Goal: Communication & Community: Ask a question

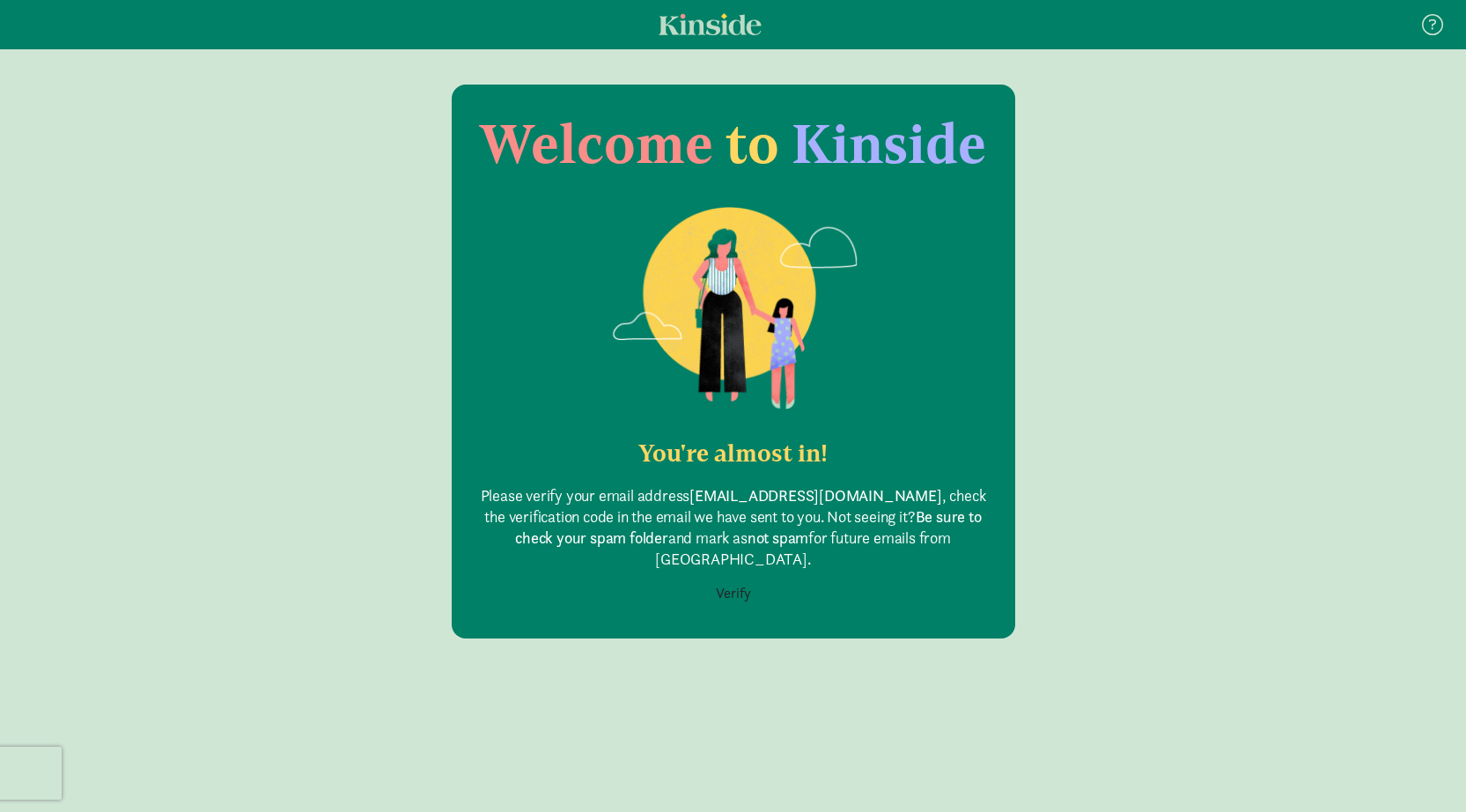
click at [726, 577] on button "Verify" at bounding box center [733, 594] width 58 height 34
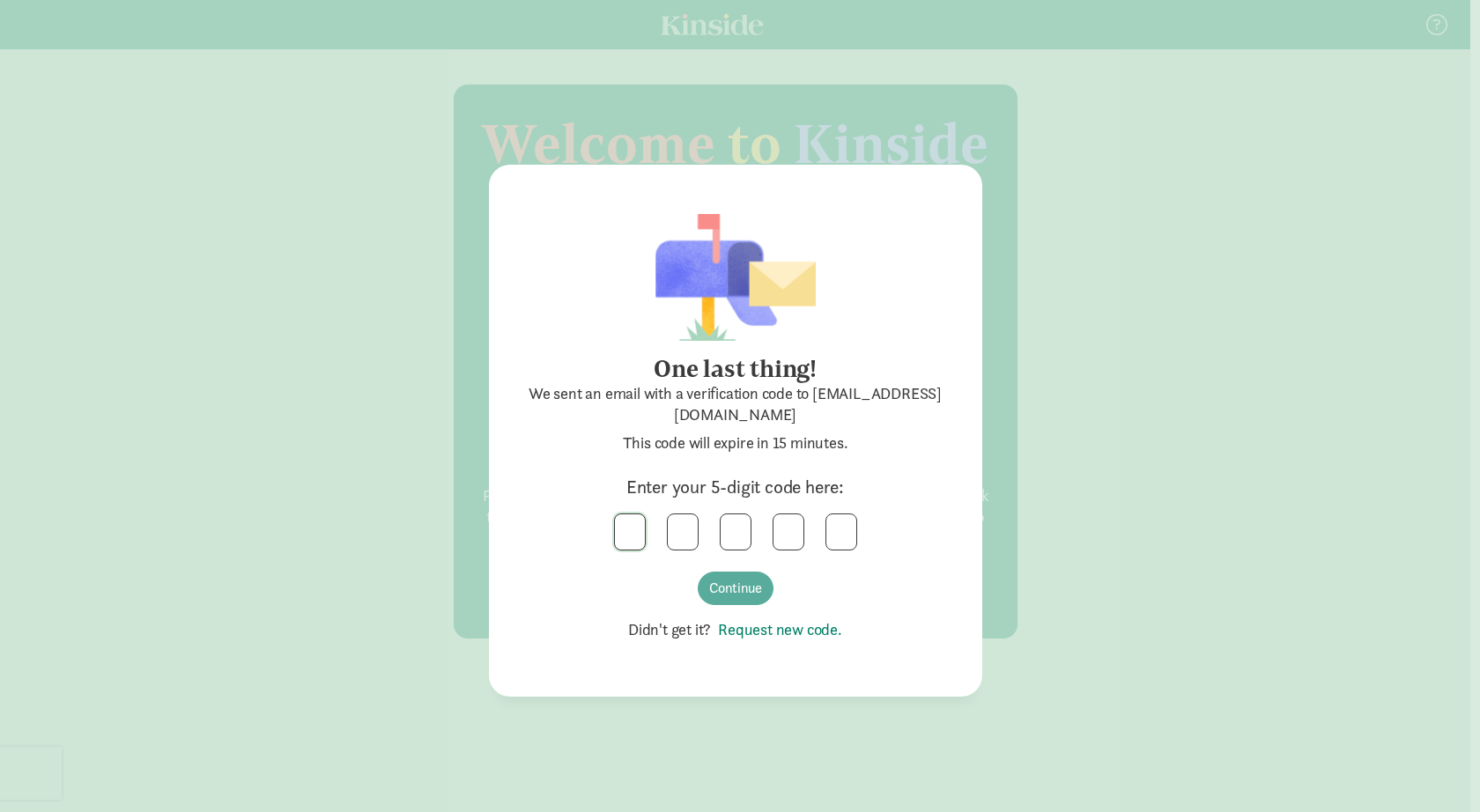
click at [636, 523] on input "text" at bounding box center [630, 532] width 30 height 35
click at [740, 590] on button "Continue" at bounding box center [736, 589] width 76 height 34
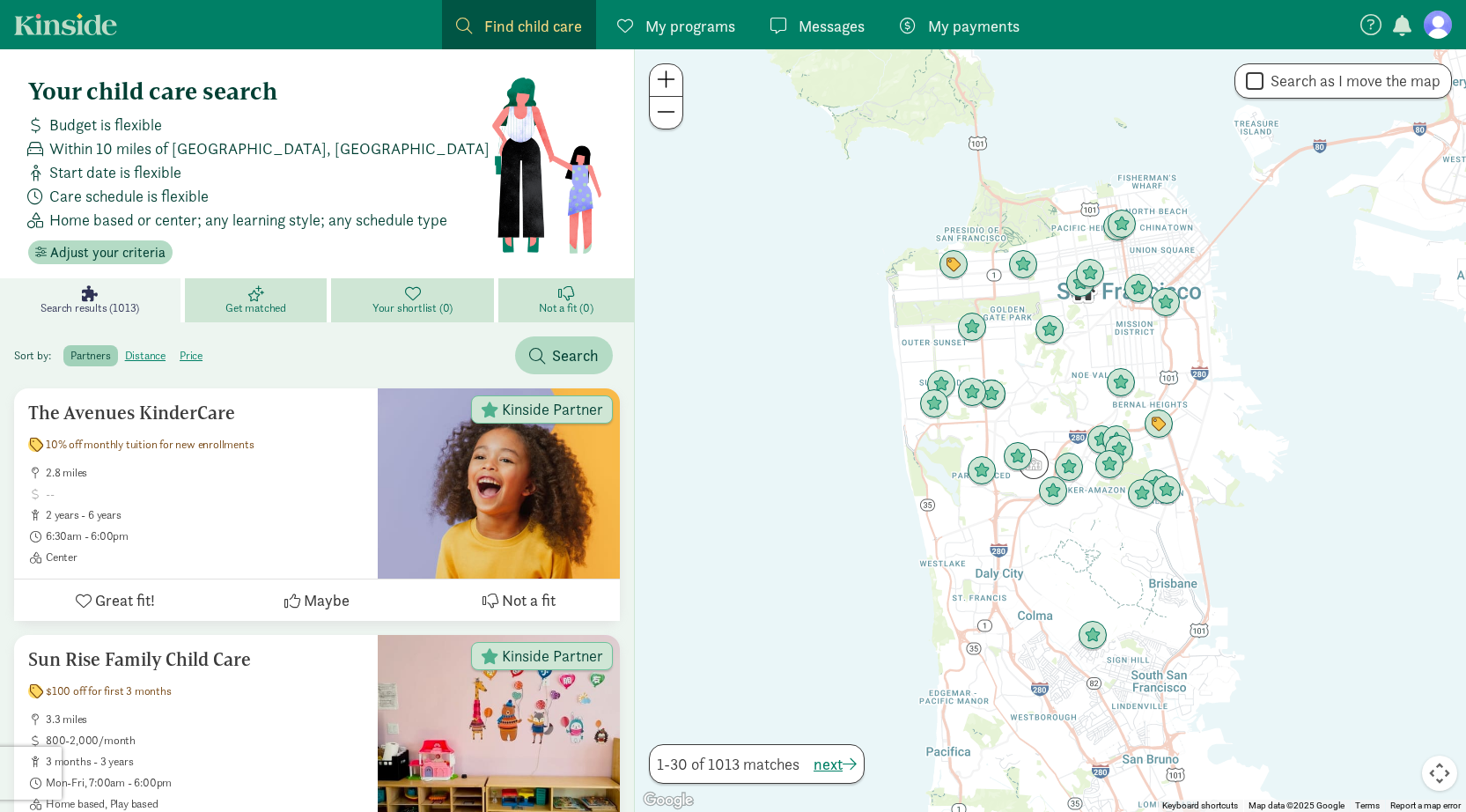
click at [1444, 27] on figure at bounding box center [1439, 25] width 28 height 28
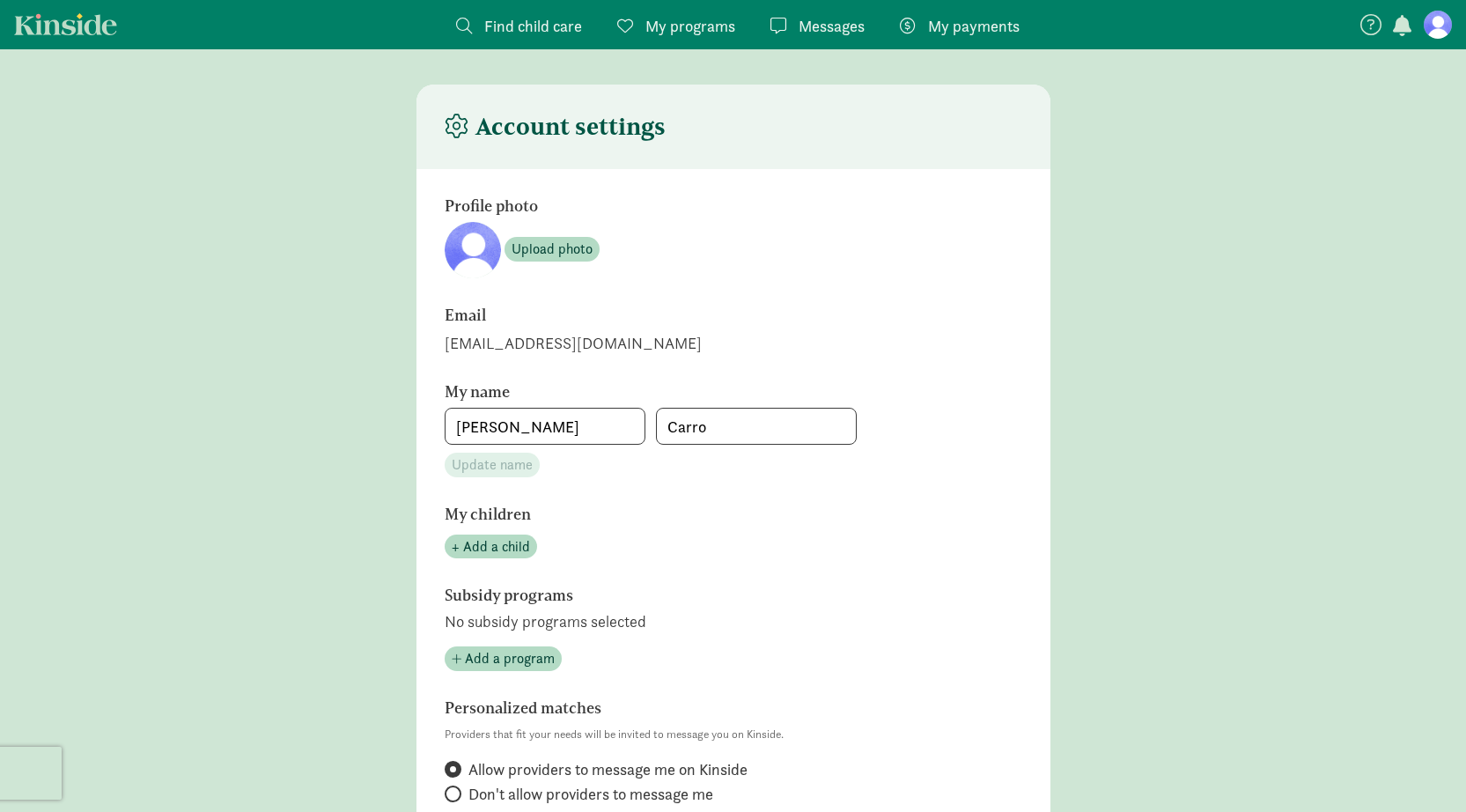
click at [522, 34] on span "Find child care" at bounding box center [533, 26] width 98 height 24
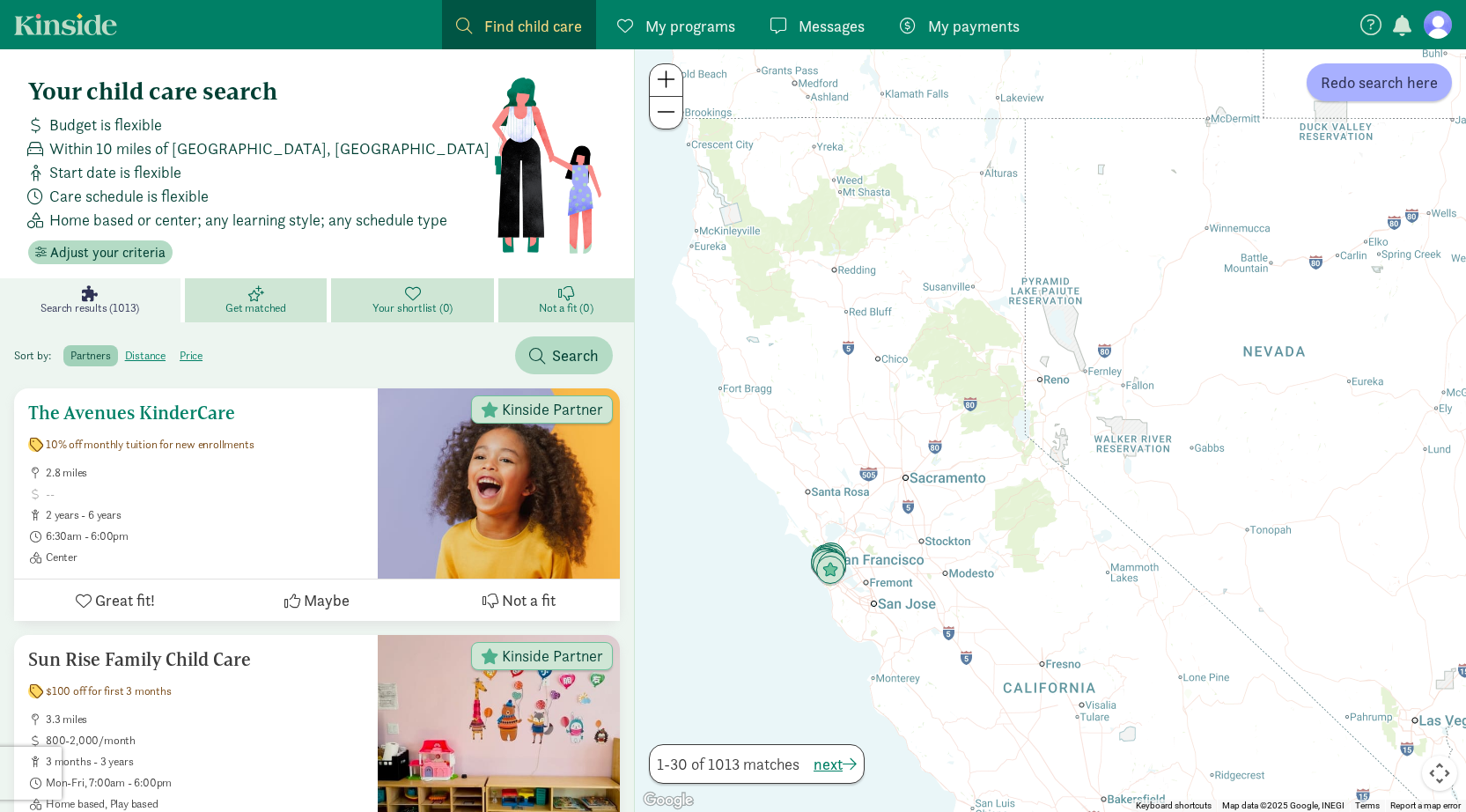
drag, startPoint x: 1095, startPoint y: 537, endPoint x: 396, endPoint y: 533, distance: 699.0
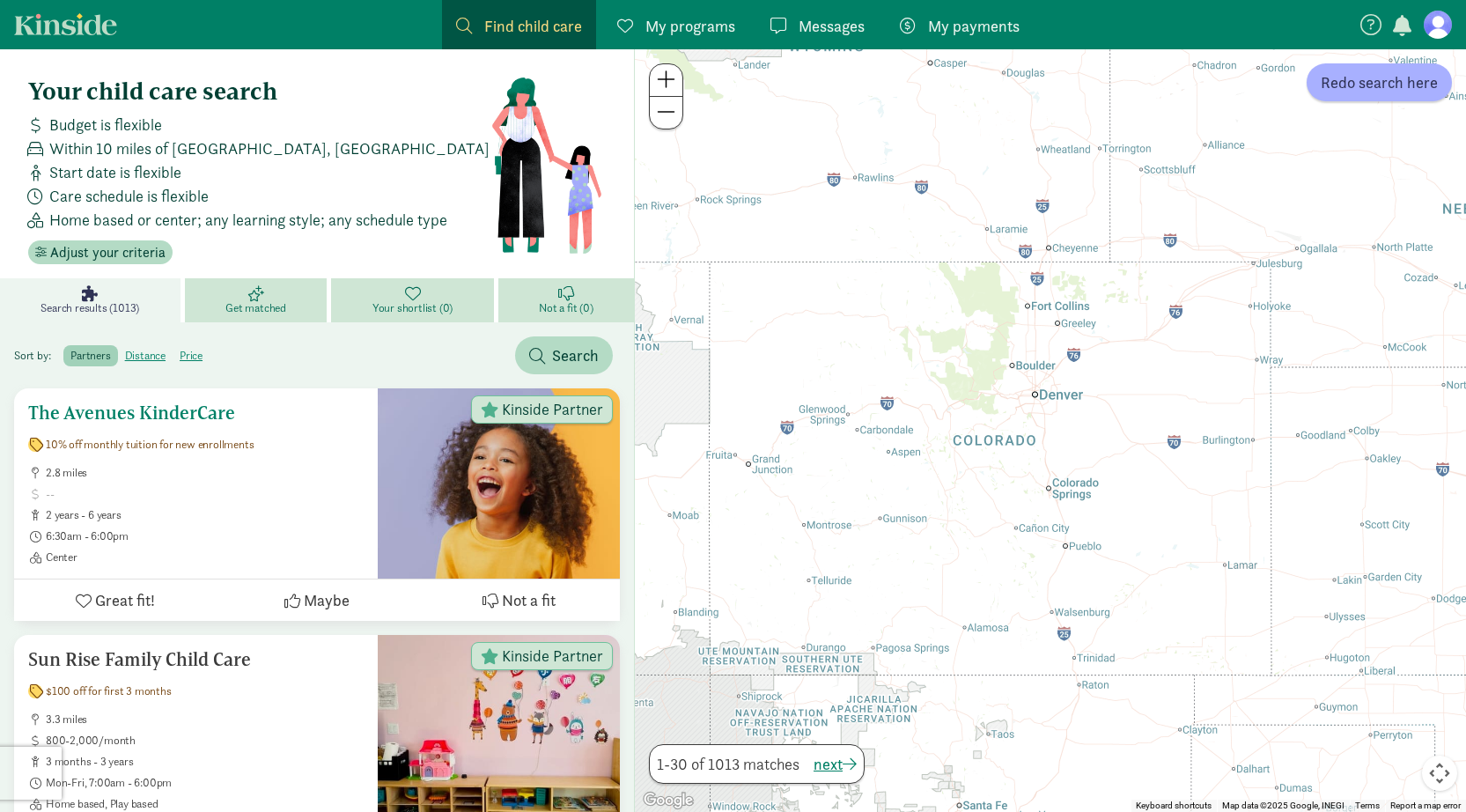
drag, startPoint x: 656, startPoint y: 476, endPoint x: 109, endPoint y: 503, distance: 547.7
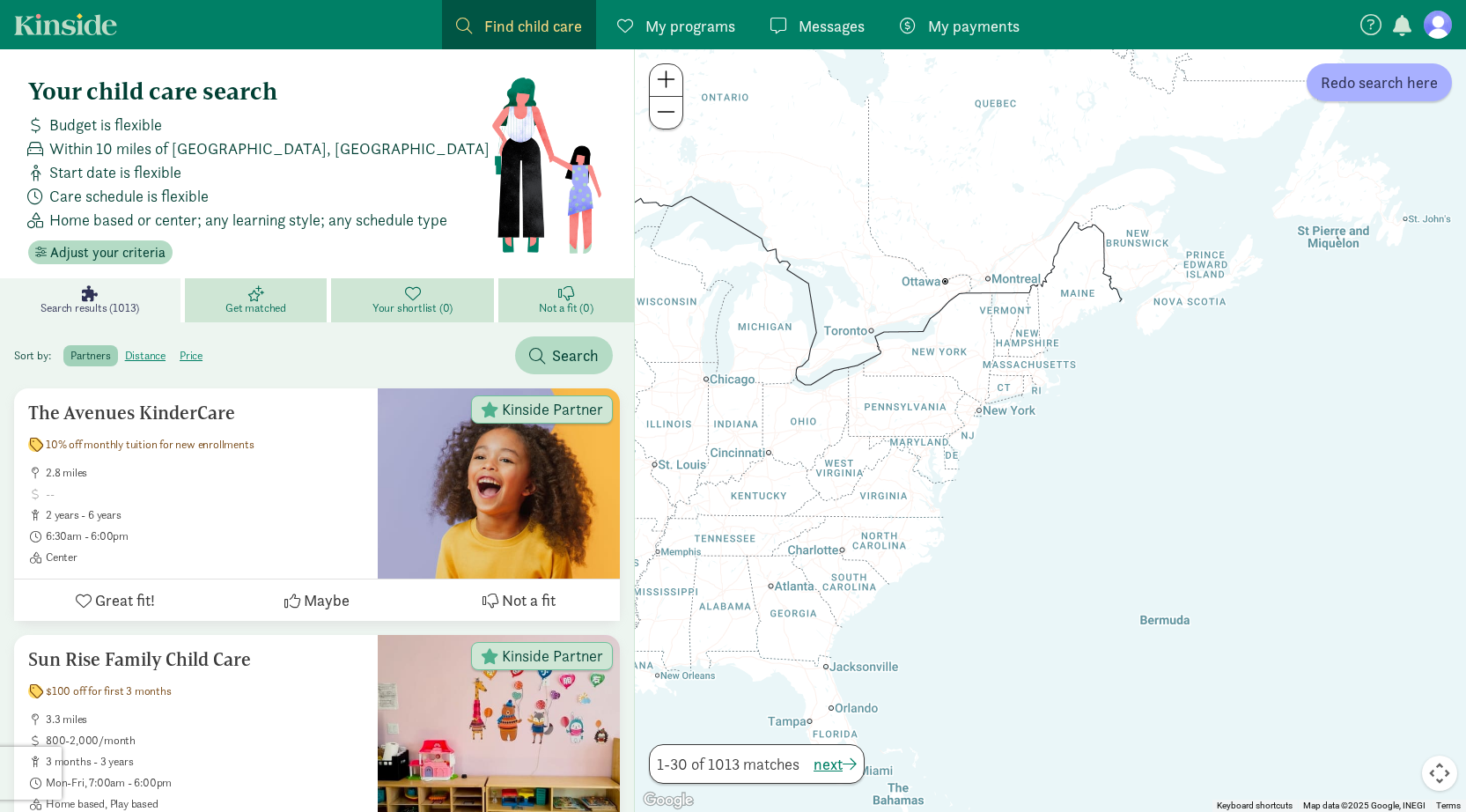
drag, startPoint x: 1318, startPoint y: 341, endPoint x: 898, endPoint y: 342, distance: 420.0
click at [898, 342] on div at bounding box center [1050, 431] width 831 height 763
click at [956, 341] on div at bounding box center [1050, 431] width 831 height 763
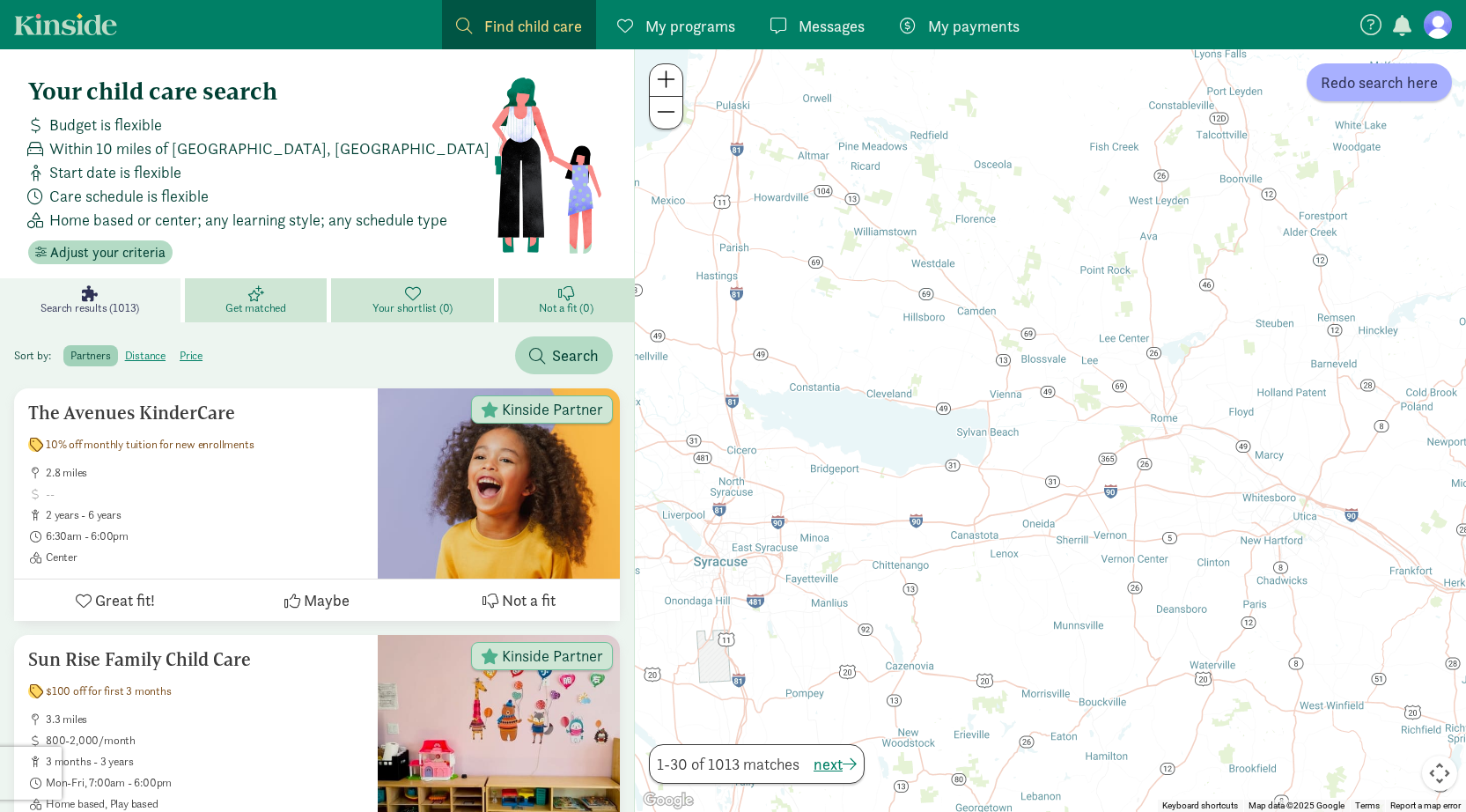
drag, startPoint x: 924, startPoint y: 336, endPoint x: 1258, endPoint y: 455, distance: 354.6
click at [1258, 455] on div at bounding box center [1050, 431] width 831 height 763
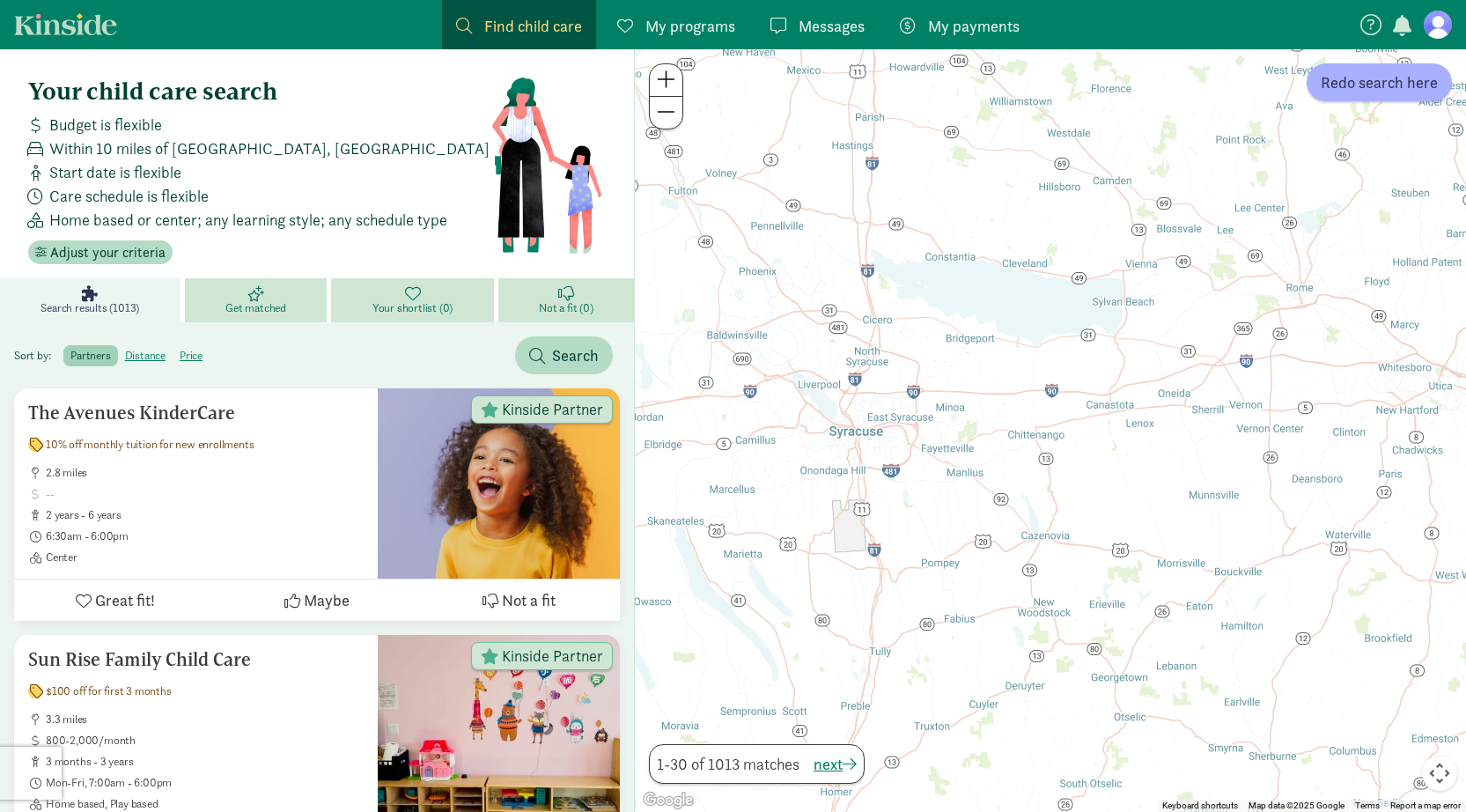
drag, startPoint x: 998, startPoint y: 367, endPoint x: 1137, endPoint y: 237, distance: 190.3
click at [1137, 237] on div at bounding box center [1050, 431] width 831 height 763
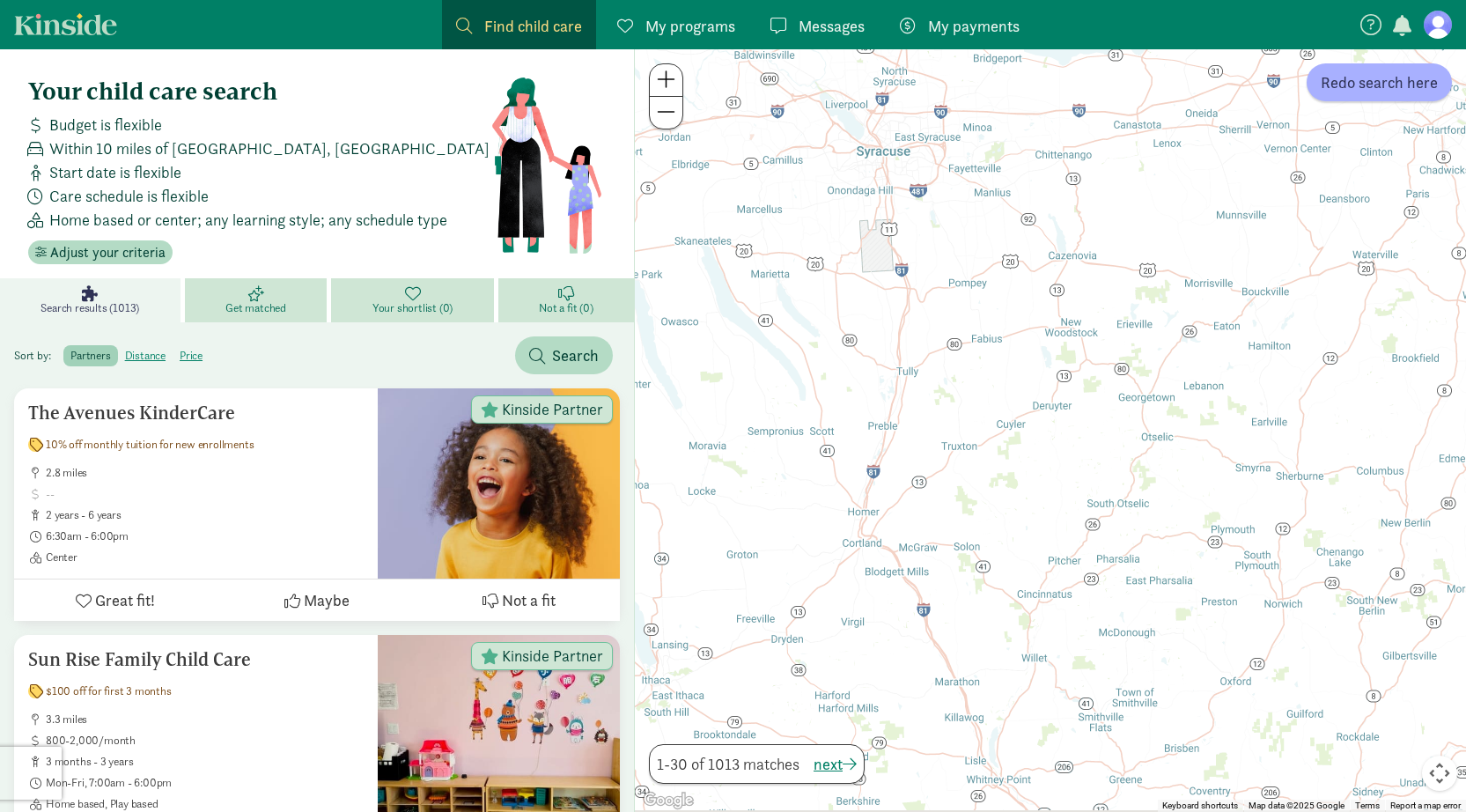
drag, startPoint x: 1073, startPoint y: 583, endPoint x: 1098, endPoint y: 283, distance: 301.0
click at [1098, 283] on div at bounding box center [1050, 431] width 831 height 763
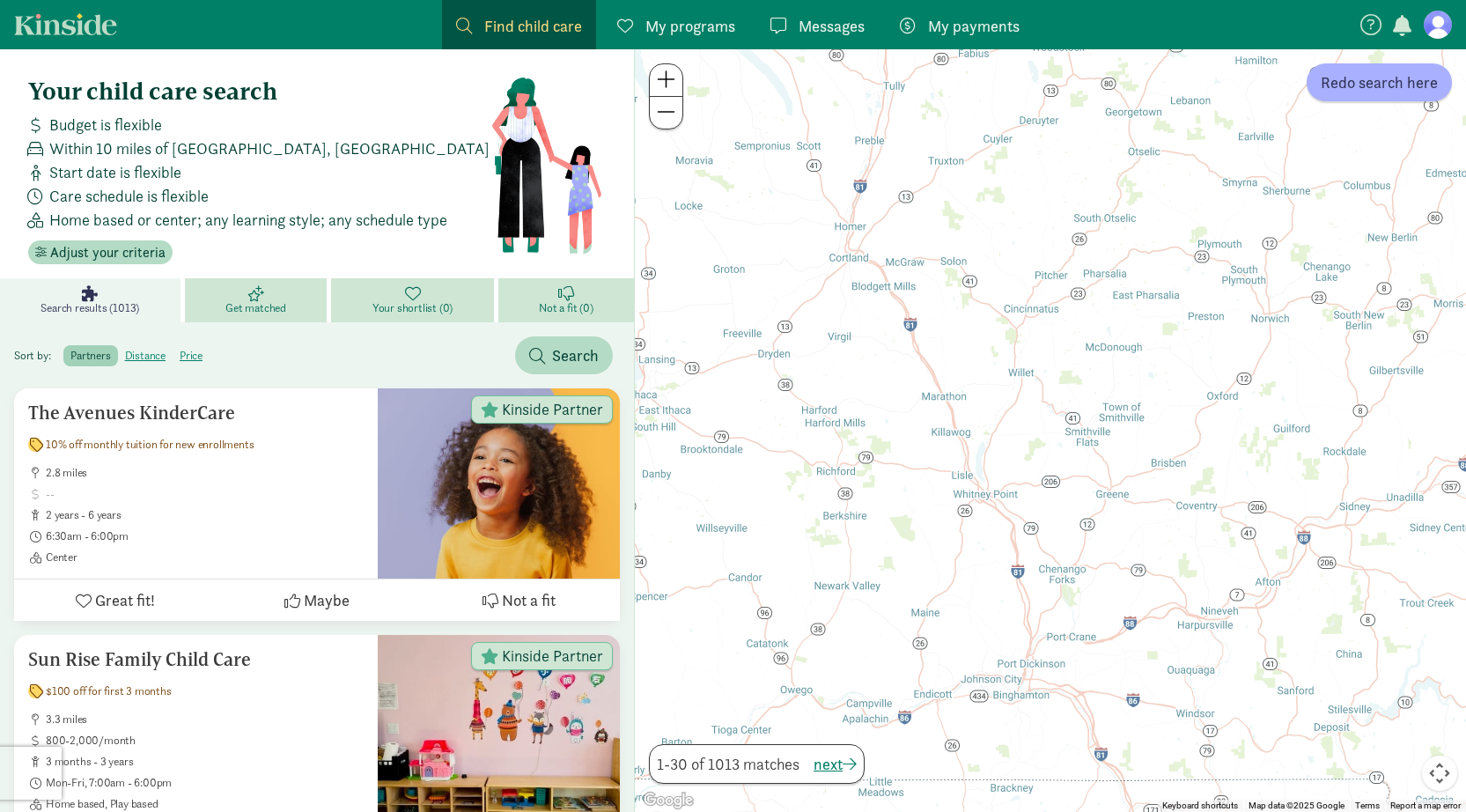
drag, startPoint x: 1100, startPoint y: 436, endPoint x: 1089, endPoint y: 167, distance: 269.2
click at [1089, 167] on div at bounding box center [1050, 431] width 831 height 763
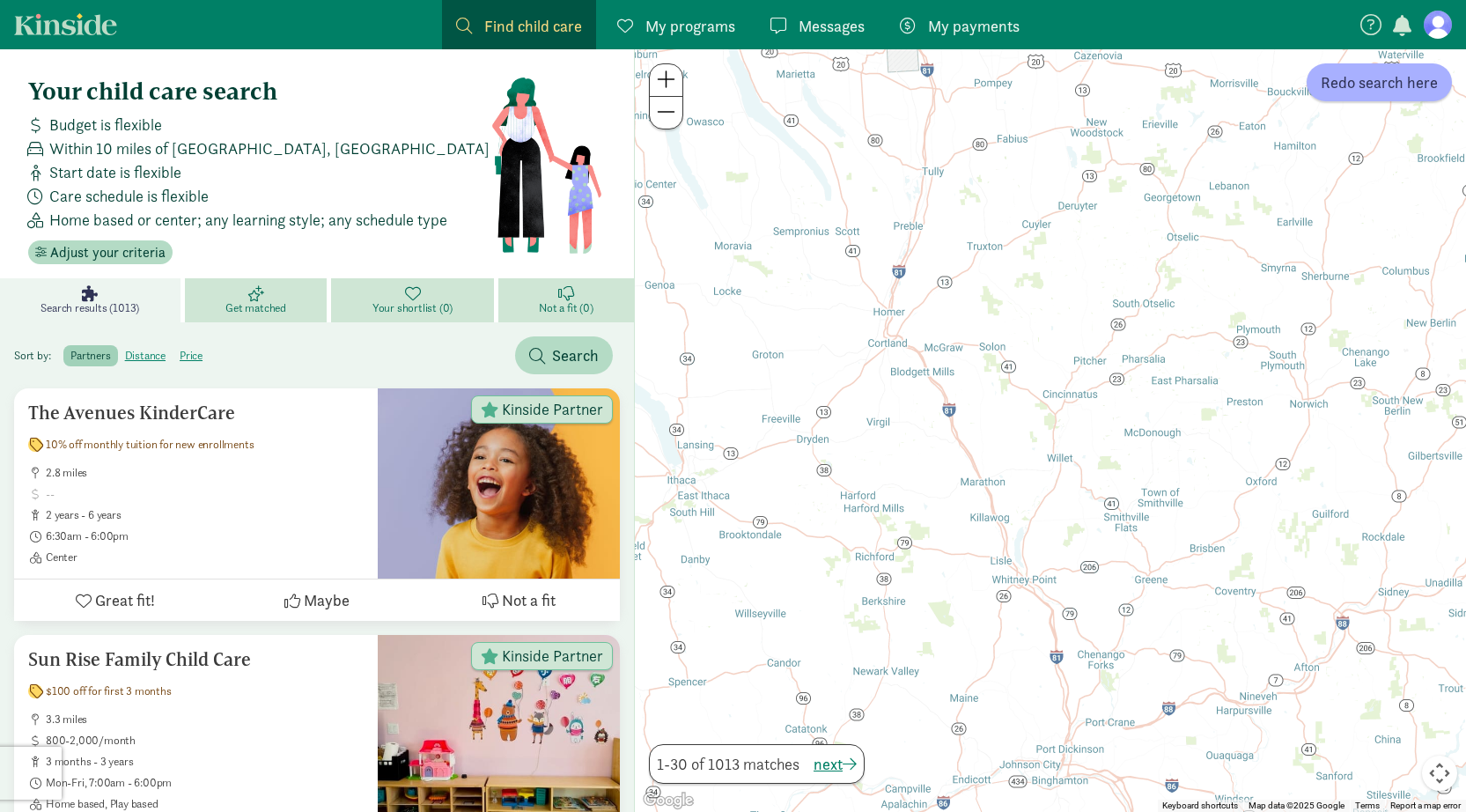
drag, startPoint x: 1011, startPoint y: 402, endPoint x: 1050, endPoint y: 490, distance: 96.3
click at [1050, 490] on div at bounding box center [1050, 431] width 831 height 763
click at [1402, 87] on span "Redo search here" at bounding box center [1380, 82] width 117 height 24
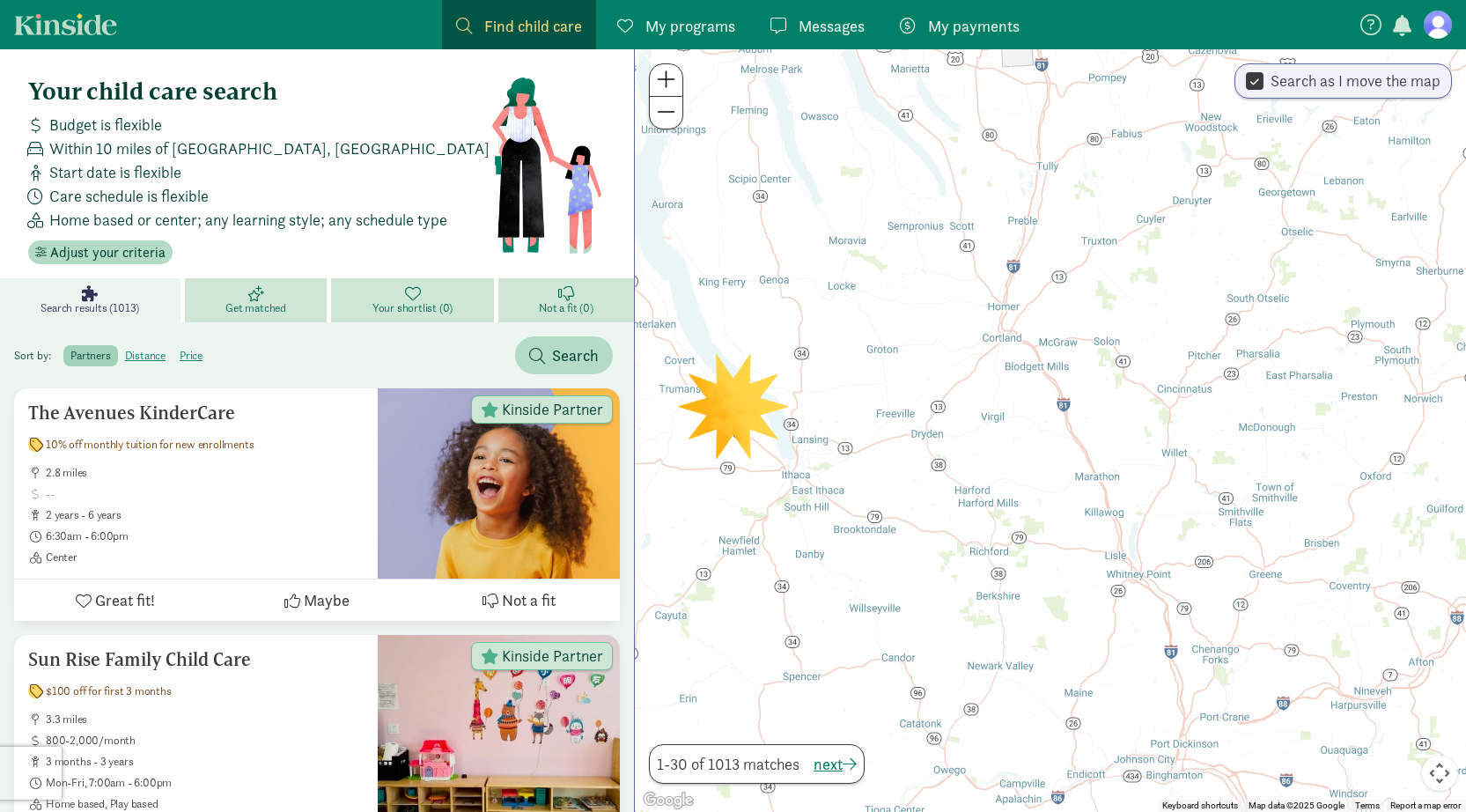
drag, startPoint x: 840, startPoint y: 488, endPoint x: 955, endPoint y: 482, distance: 115.2
click at [955, 482] on div at bounding box center [1050, 431] width 831 height 763
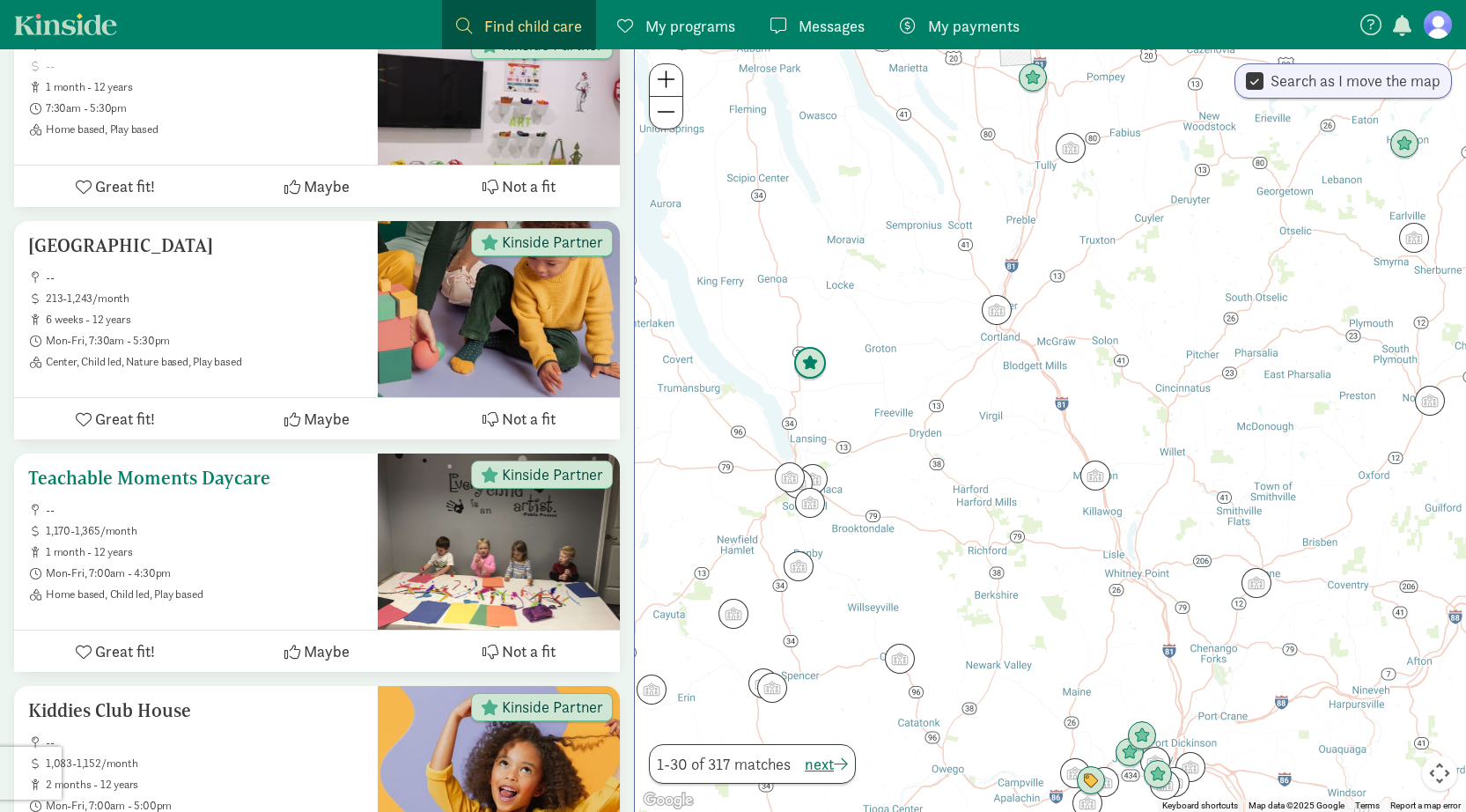
scroll to position [690, 0]
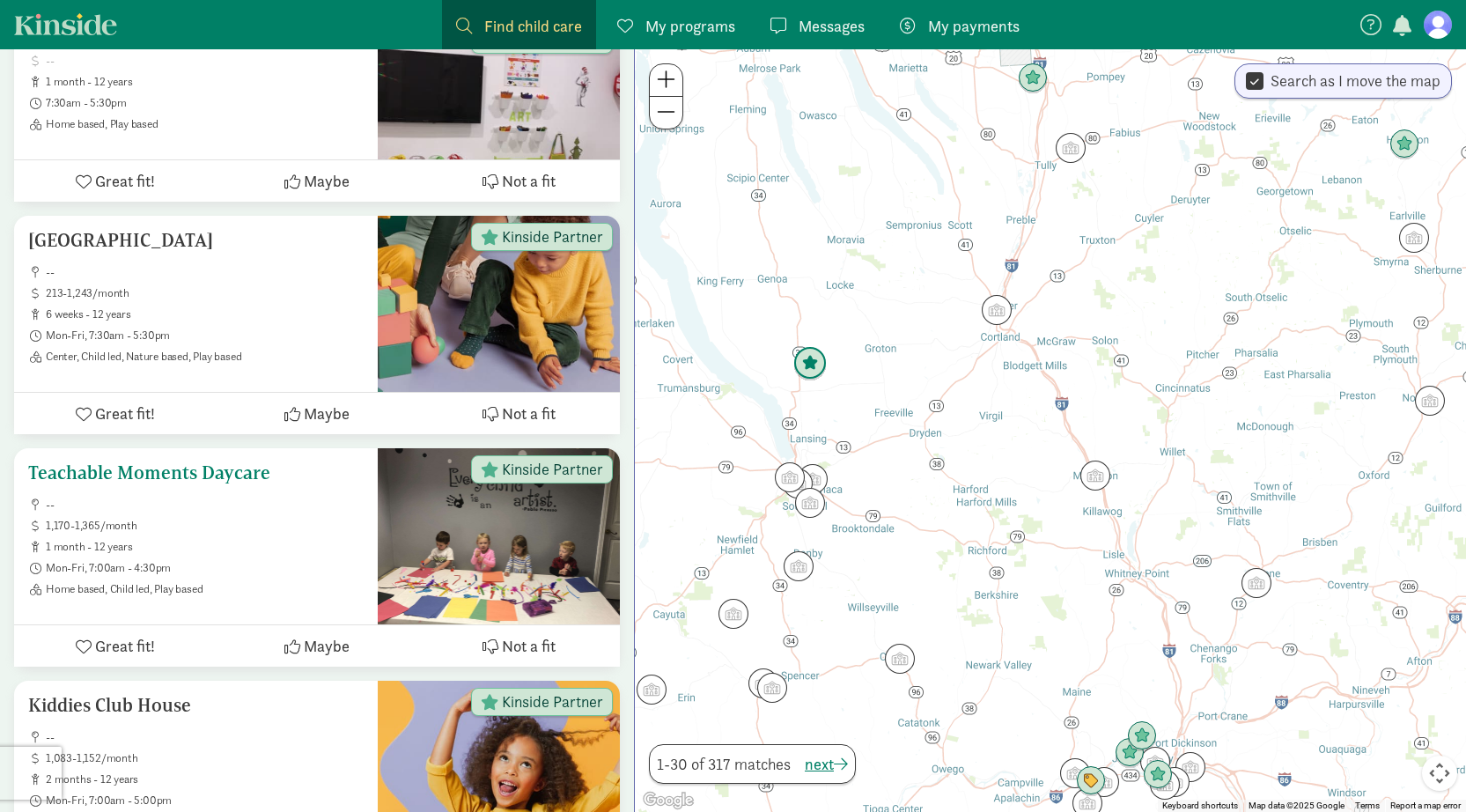
click at [191, 468] on h5 "Teachable Moments Daycare" at bounding box center [196, 473] width 335 height 21
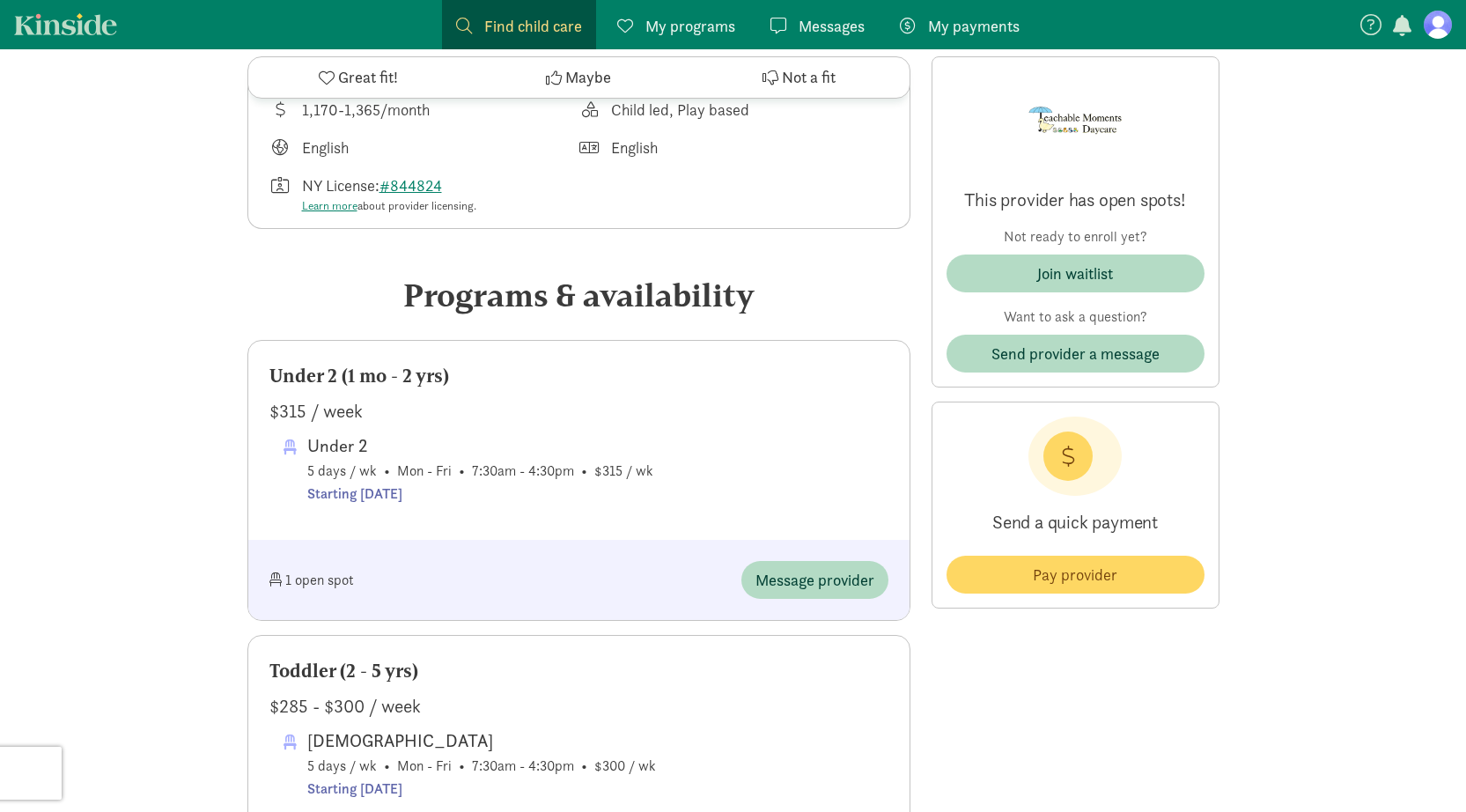
scroll to position [656, 0]
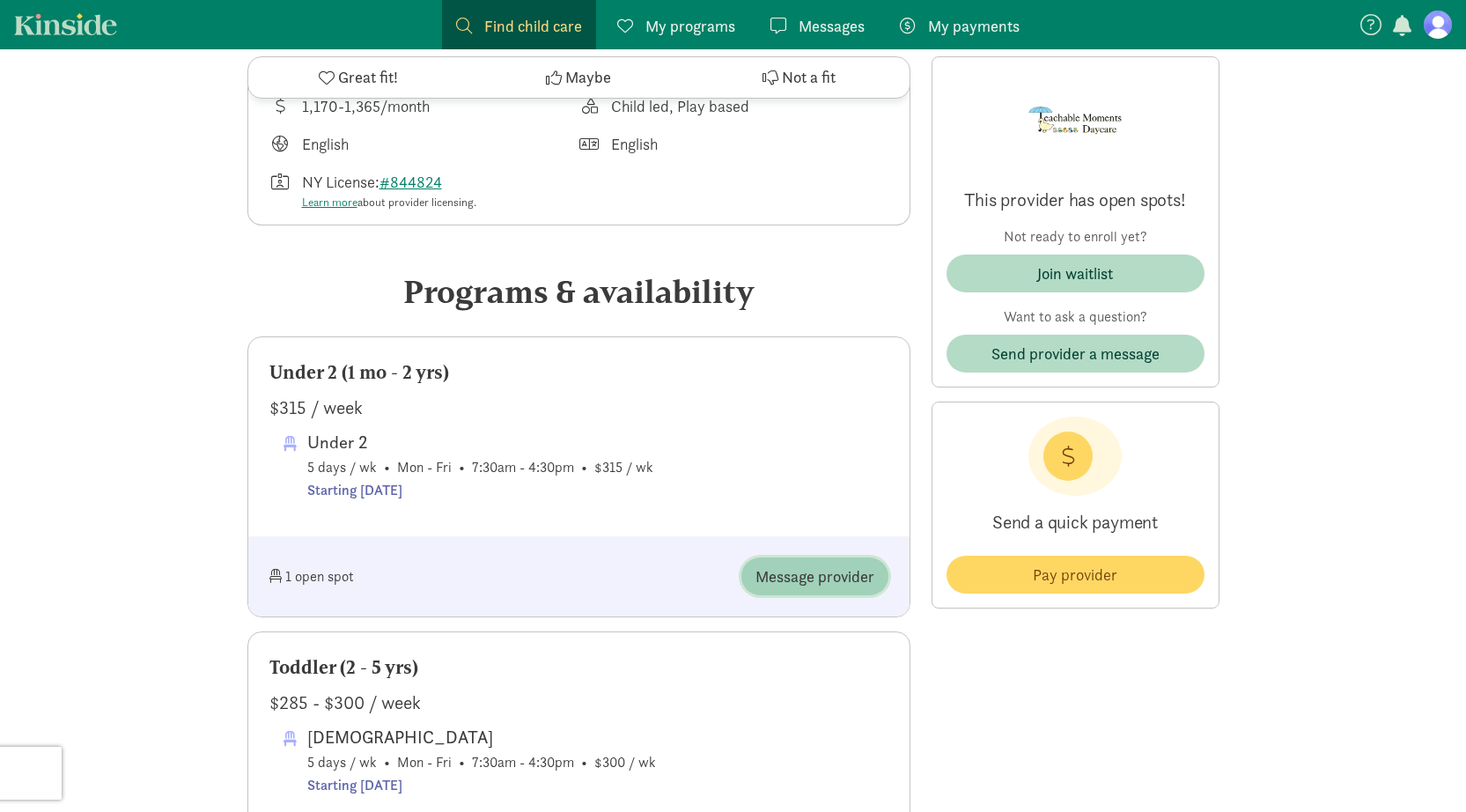
click at [796, 587] on span "Message provider" at bounding box center [815, 576] width 119 height 24
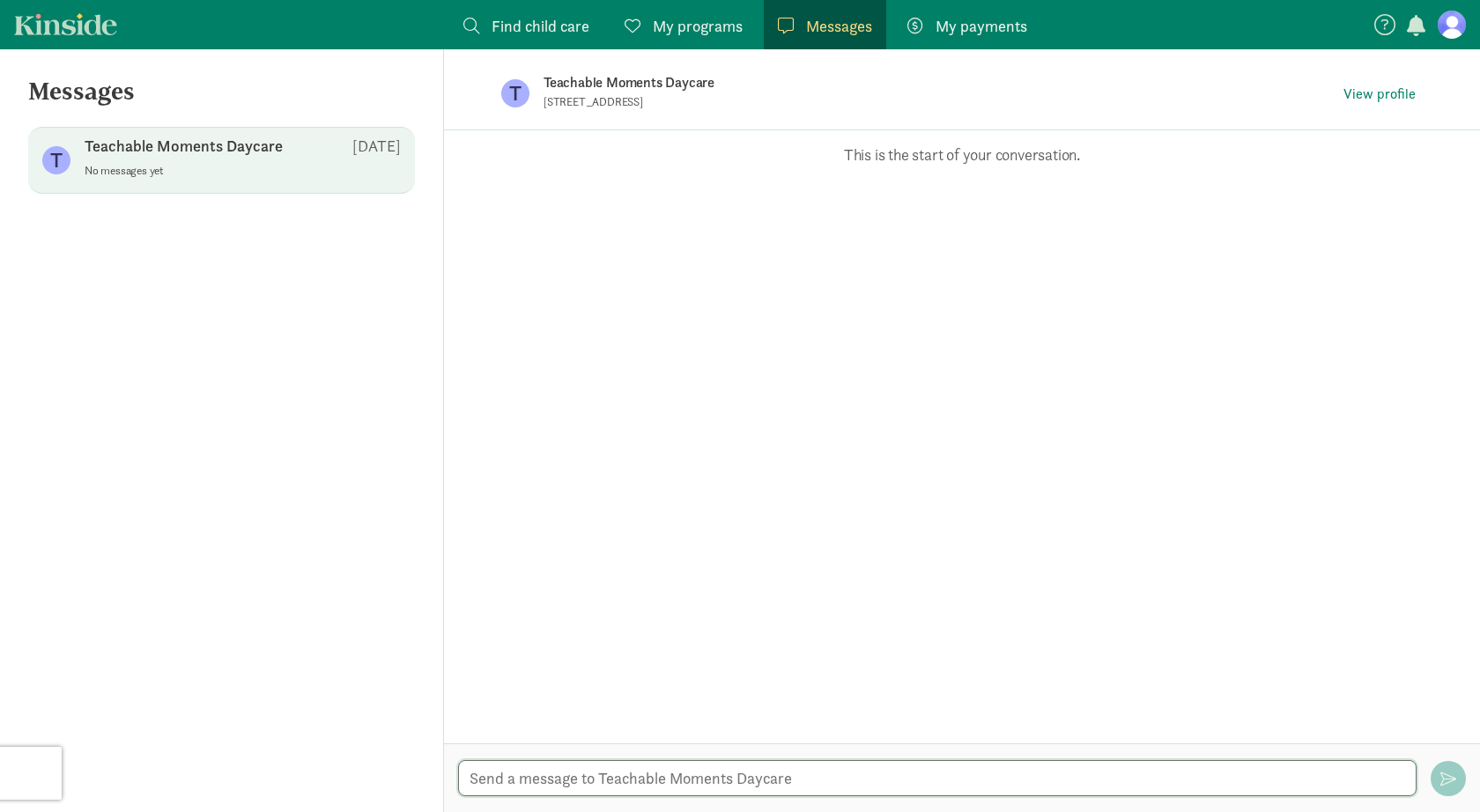
click at [615, 788] on textarea at bounding box center [938, 778] width 959 height 36
click at [576, 779] on textarea "Good morning! I am looking for a daycare for my 6 mo old, do you still have ope…" at bounding box center [938, 778] width 959 height 36
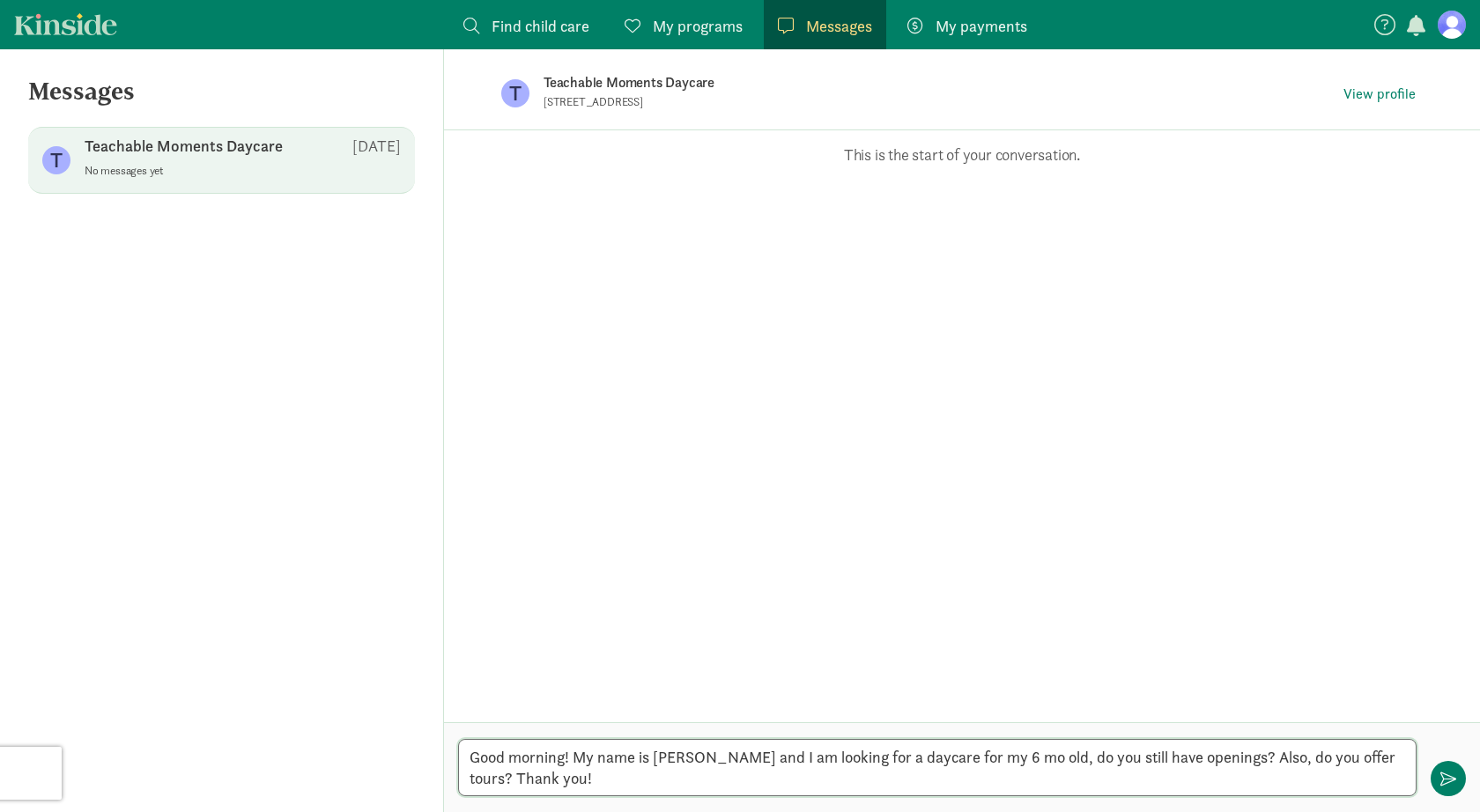
click at [507, 778] on textarea "Good morning! My name is Maria and I am looking for a daycare for my 6 mo old, …" at bounding box center [938, 767] width 959 height 57
type textarea "Good morning! My name is Maria and I am looking for a daycare for my 6 mo old, …"
click at [1458, 779] on button "button" at bounding box center [1448, 778] width 35 height 35
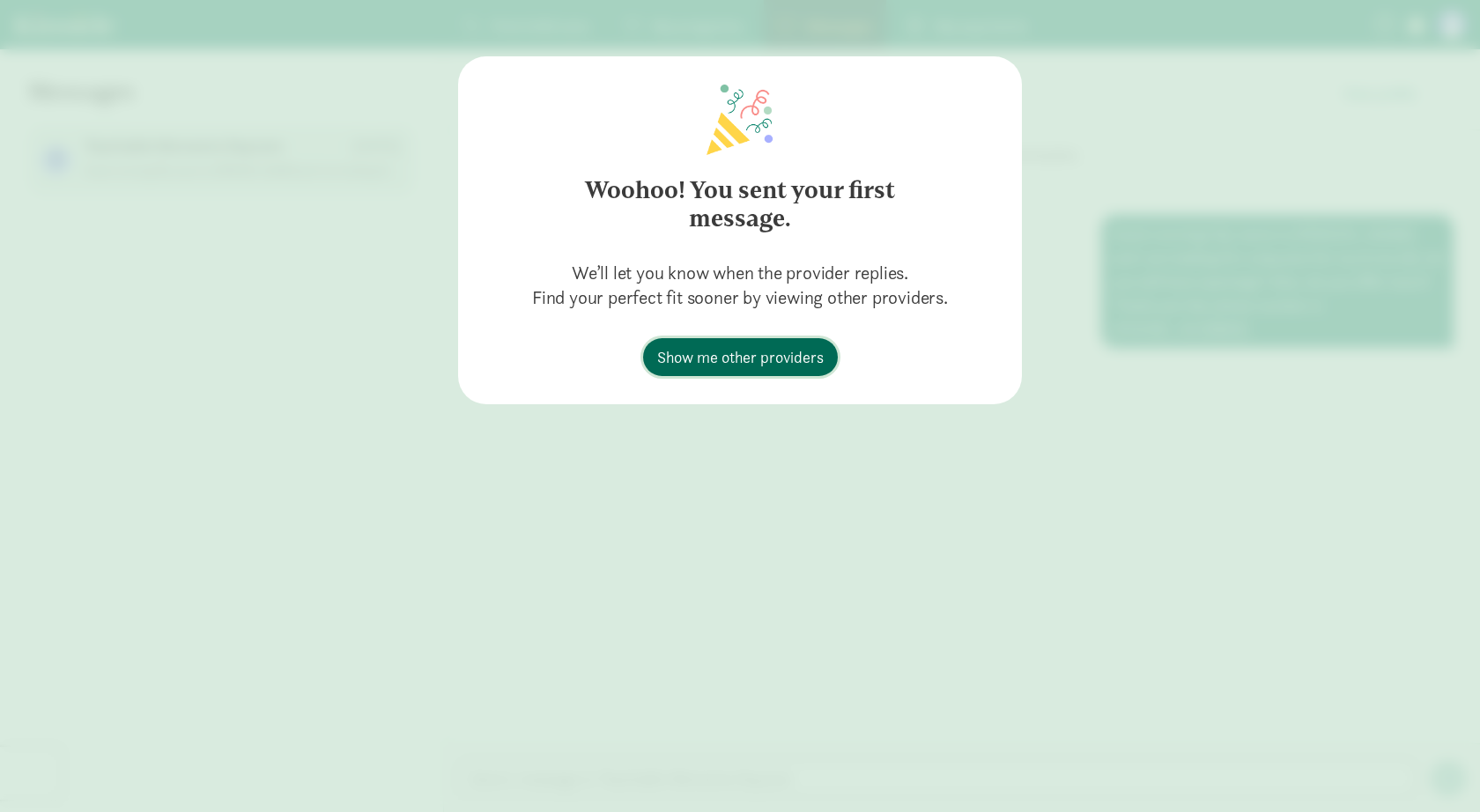
click at [764, 359] on span "Show me other providers" at bounding box center [740, 357] width 167 height 24
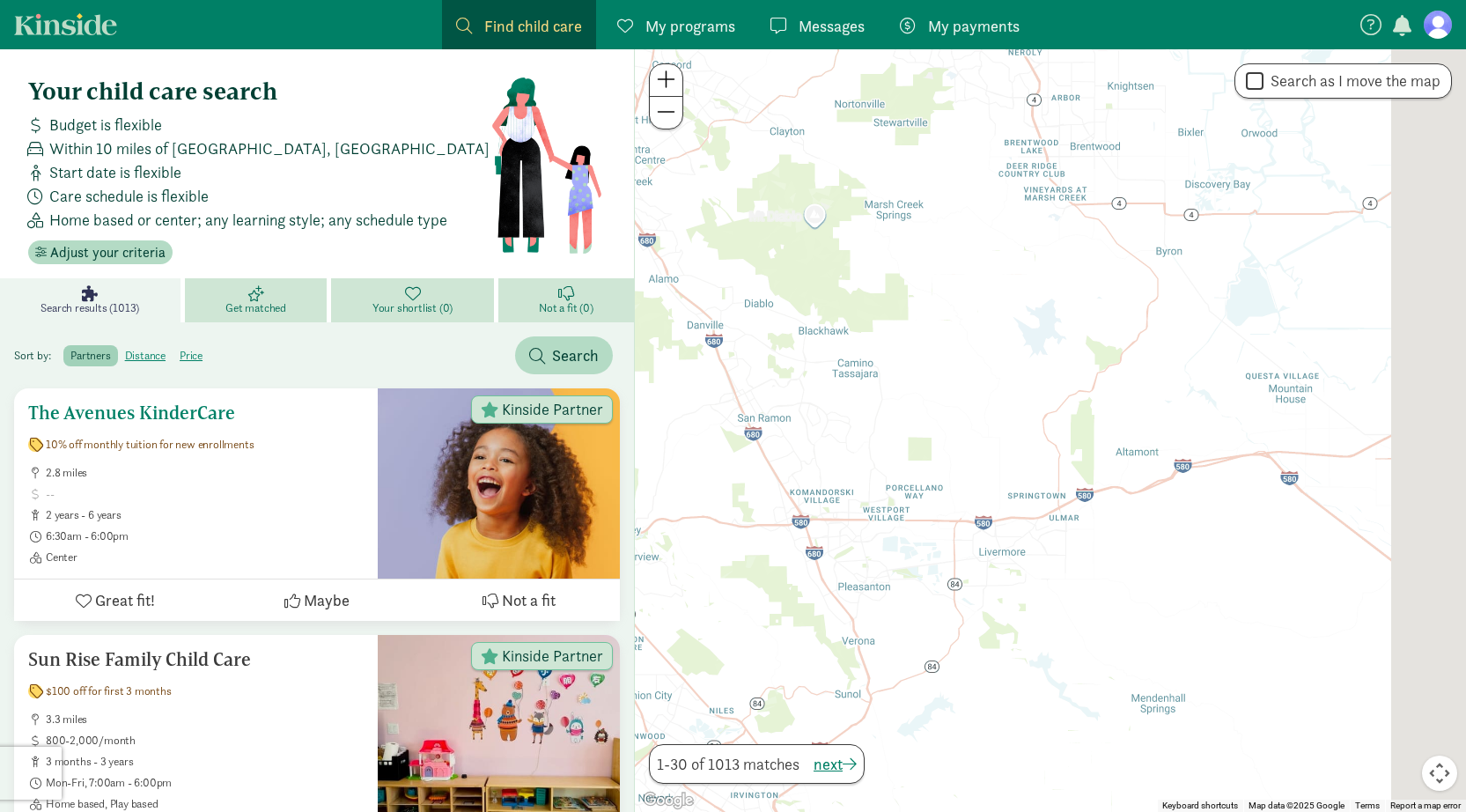
drag, startPoint x: 1307, startPoint y: 274, endPoint x: 325, endPoint y: 407, distance: 991.0
